Goal: Find specific page/section: Find specific page/section

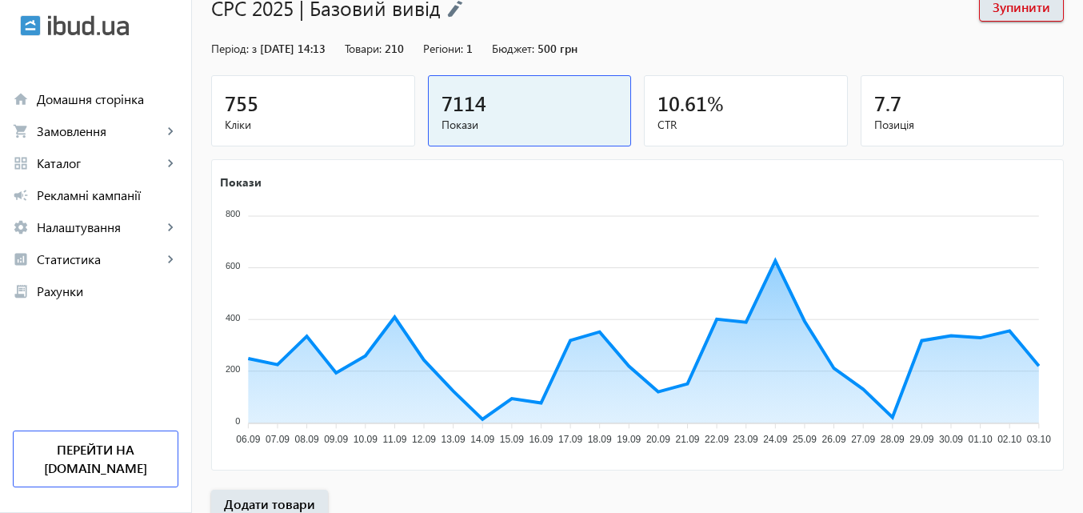
scroll to position [160, 0]
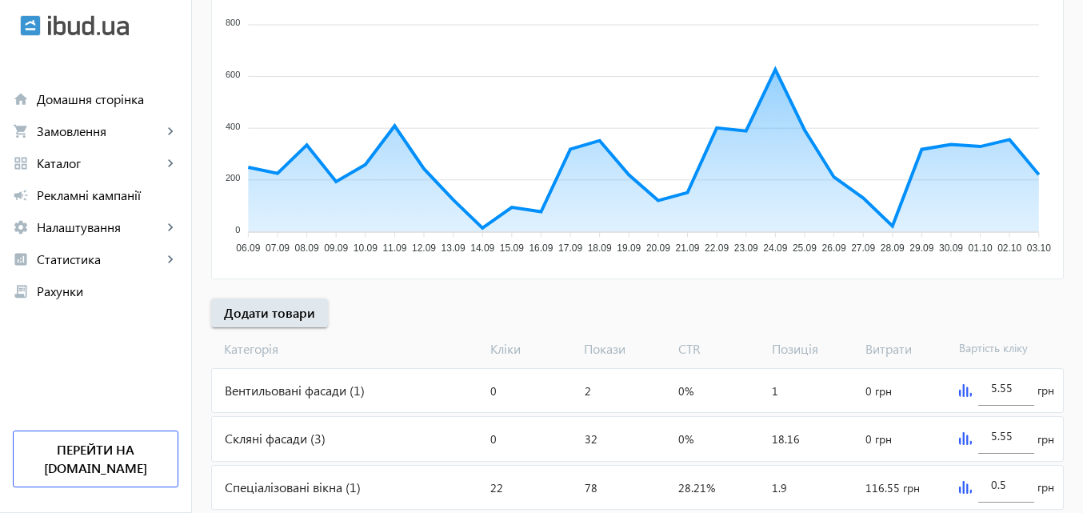
scroll to position [320, 0]
